Goal: Transaction & Acquisition: Purchase product/service

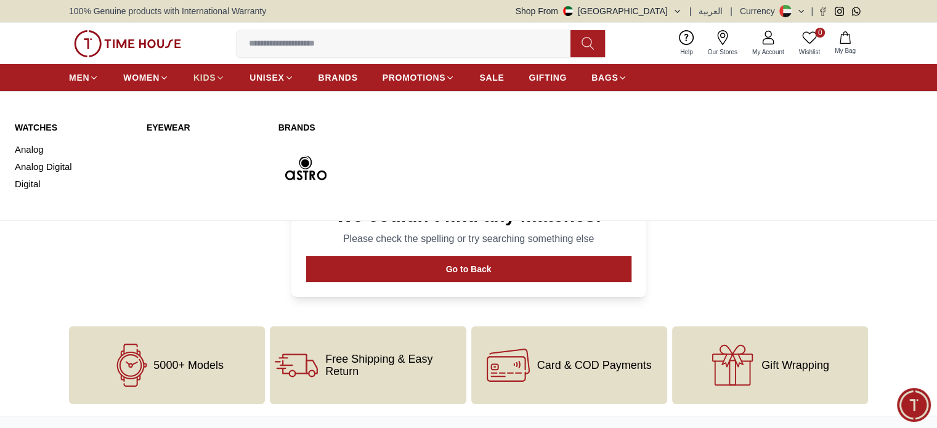
click at [205, 82] on span "KIDS" at bounding box center [205, 77] width 22 height 12
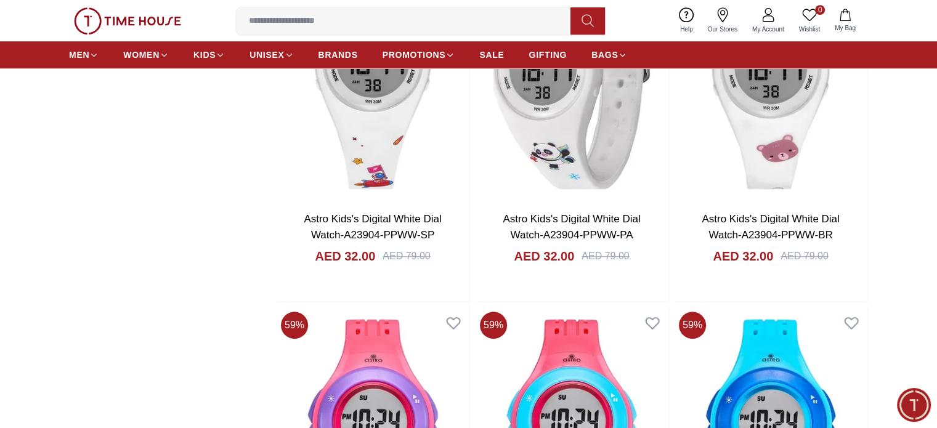
scroll to position [953, 0]
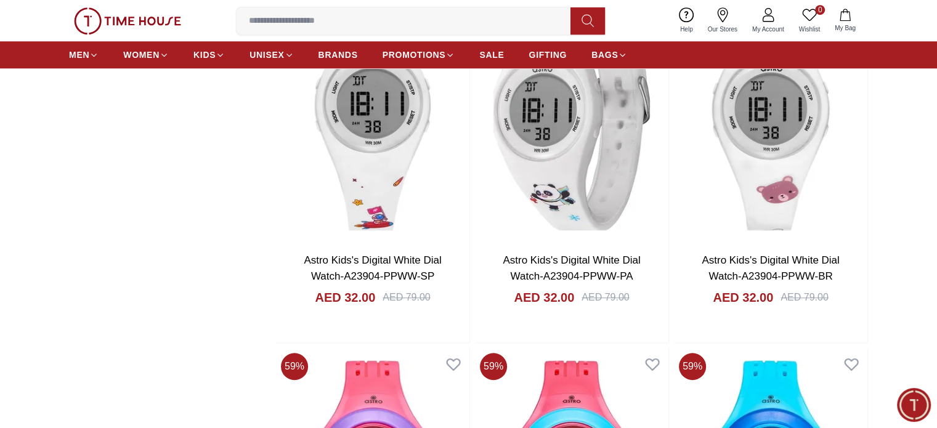
scroll to position [897, 0]
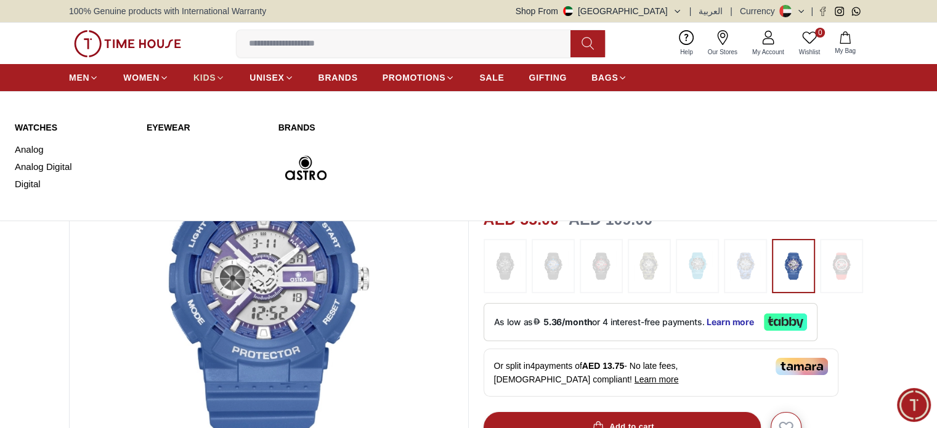
click at [200, 80] on span "KIDS" at bounding box center [205, 77] width 22 height 12
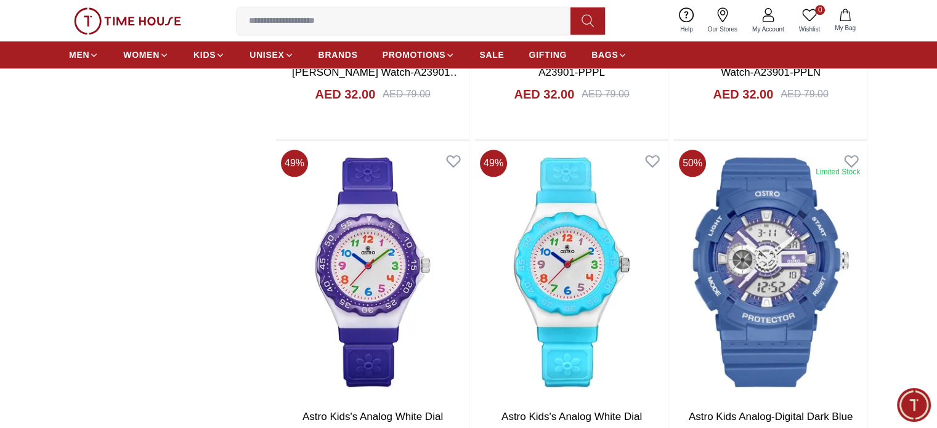
scroll to position [1478, 0]
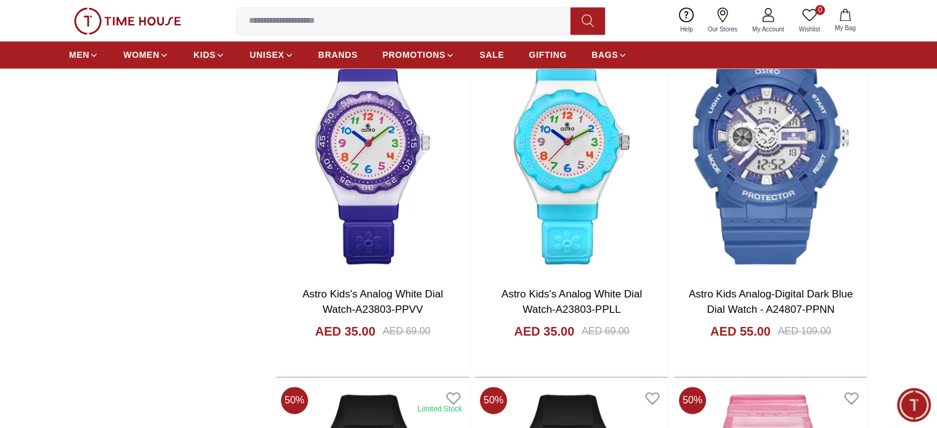
scroll to position [1605, 0]
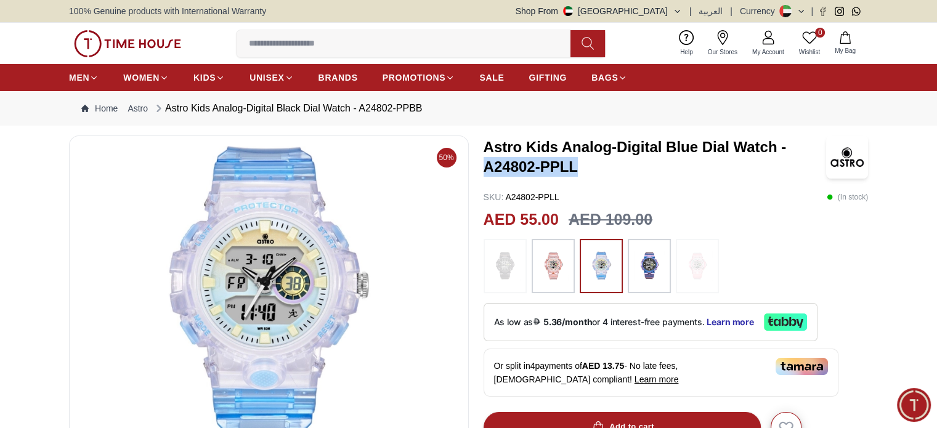
drag, startPoint x: 483, startPoint y: 169, endPoint x: 580, endPoint y: 167, distance: 96.8
click at [580, 167] on h3 "Astro Kids Analog-Digital Blue Dial Watch - A24802-PPLL" at bounding box center [655, 156] width 343 height 39
copy h3 "A24802-PPLL"
click at [580, 167] on h3 "Astro Kids Analog-Digital Blue Dial Watch - A24802-PPLL" at bounding box center [655, 156] width 343 height 39
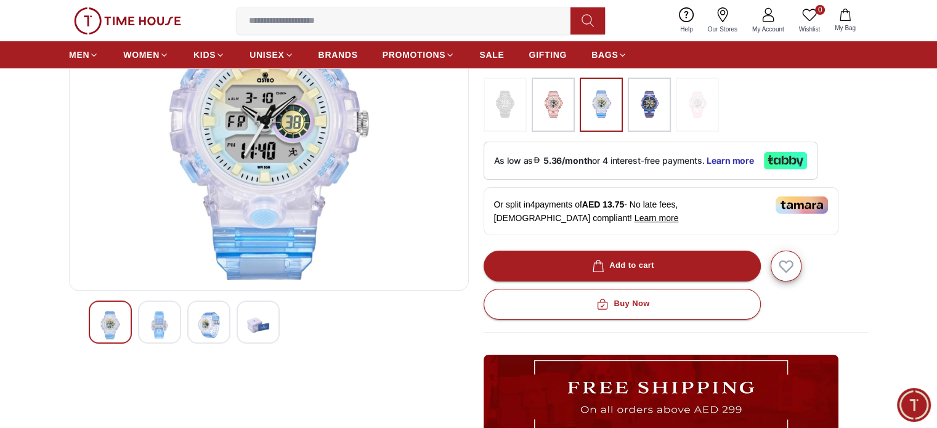
scroll to position [162, 0]
